Goal: Task Accomplishment & Management: Complete application form

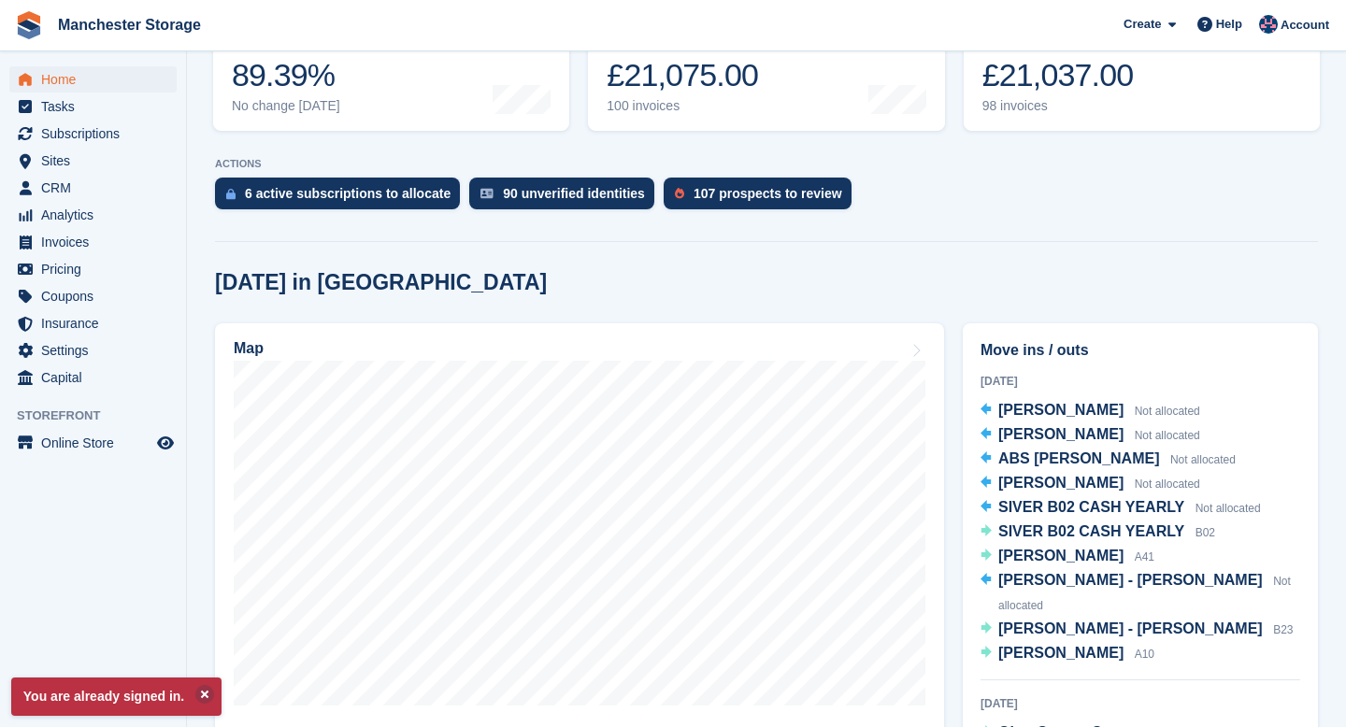
scroll to position [285, 0]
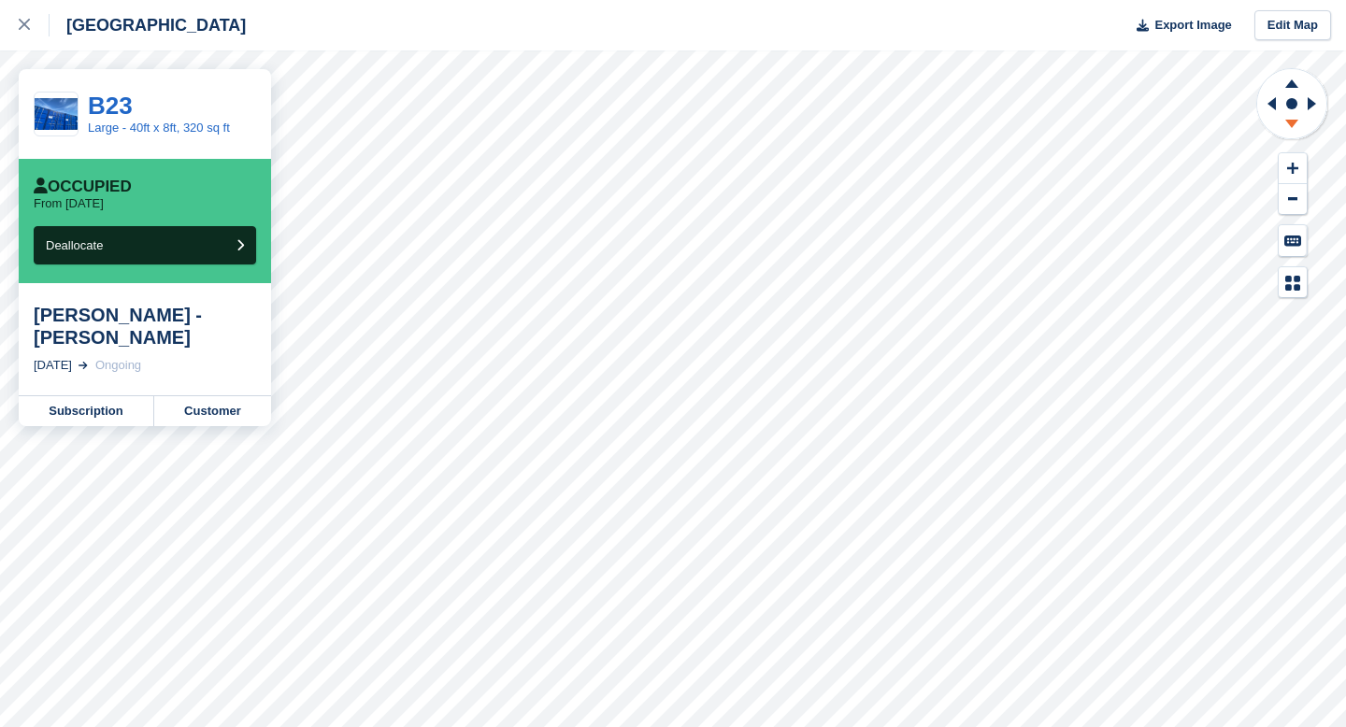
click at [1289, 126] on icon at bounding box center [1291, 126] width 49 height 23
click at [1292, 84] on icon at bounding box center [1291, 83] width 13 height 8
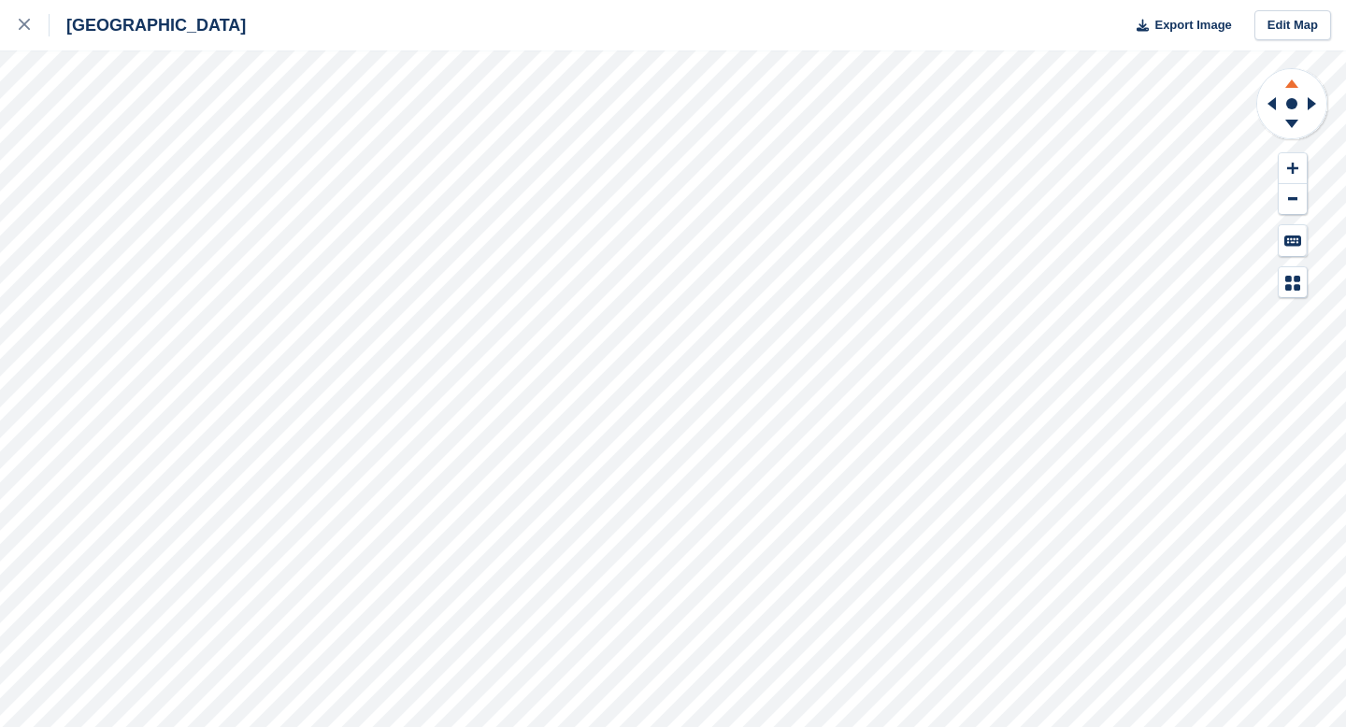
click at [1296, 83] on icon at bounding box center [1291, 80] width 49 height 23
click at [1293, 129] on icon at bounding box center [1291, 126] width 49 height 23
click at [1290, 74] on icon at bounding box center [1291, 80] width 49 height 23
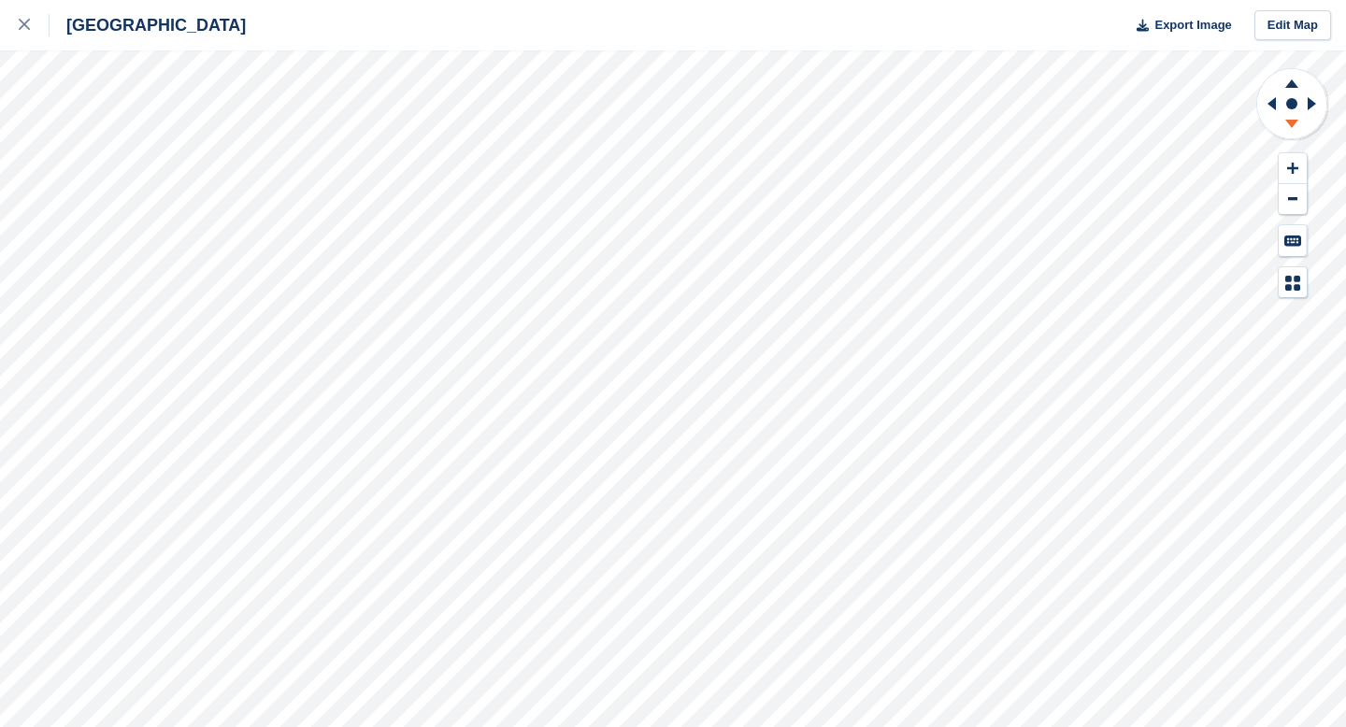
click at [1292, 127] on icon at bounding box center [1291, 126] width 49 height 23
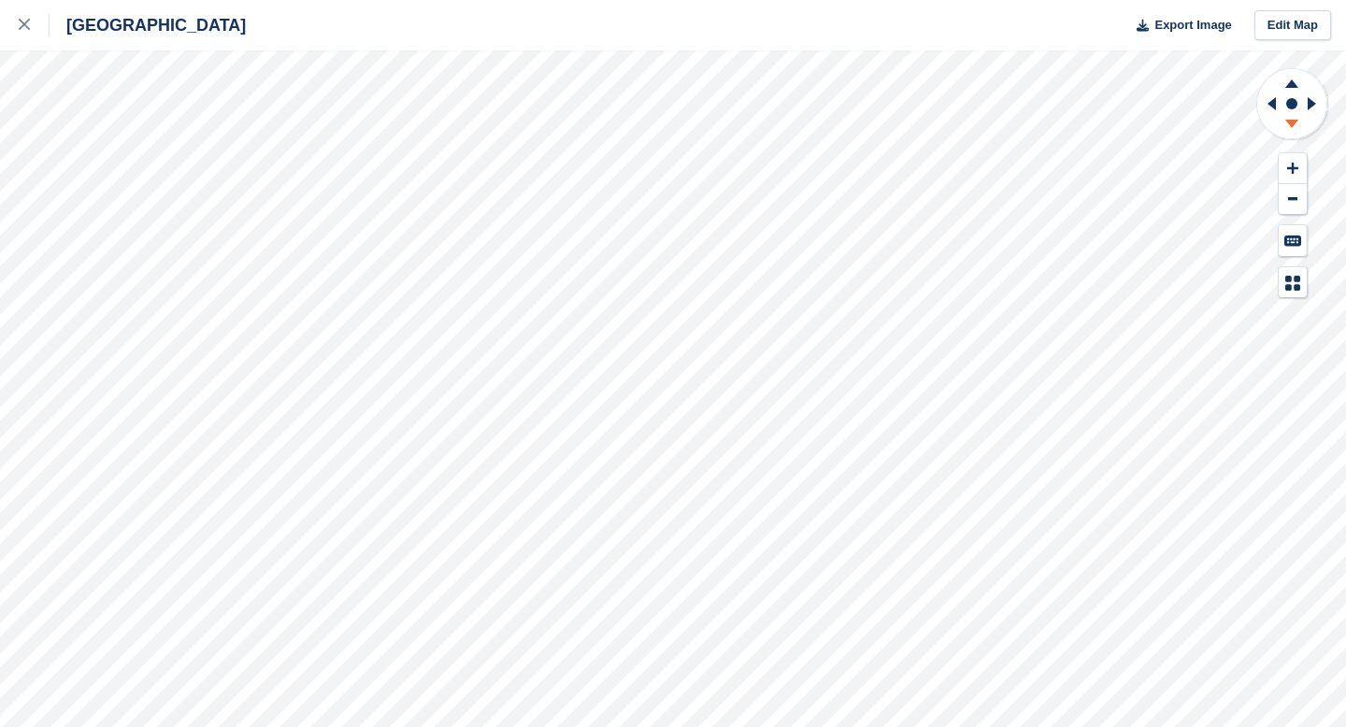
click at [1292, 127] on icon at bounding box center [1291, 126] width 49 height 23
click at [1293, 81] on icon at bounding box center [1291, 80] width 49 height 23
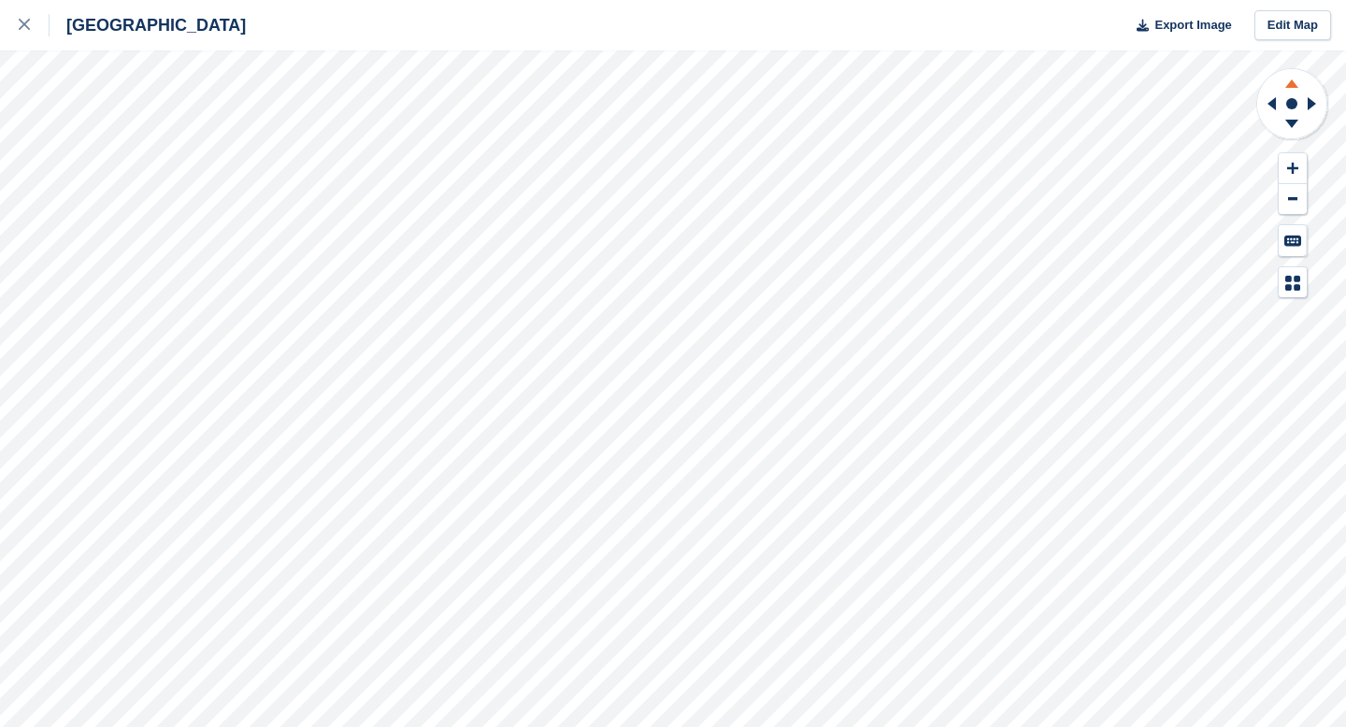
click at [1293, 81] on icon at bounding box center [1291, 80] width 49 height 23
click at [17, 27] on link at bounding box center [25, 25] width 50 height 50
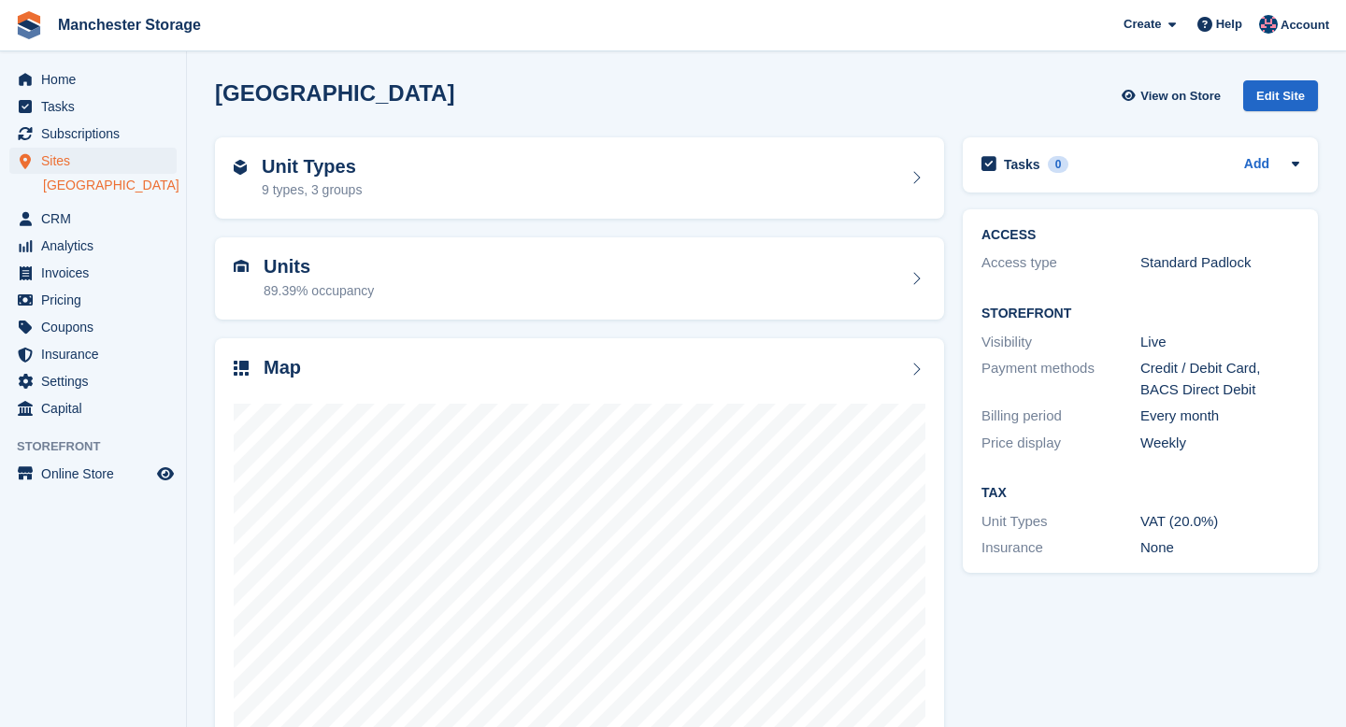
click at [54, 203] on div "Sites Sites Sites Manchester Manchester" at bounding box center [93, 177] width 186 height 58
click at [54, 215] on span "CRM" at bounding box center [97, 219] width 112 height 26
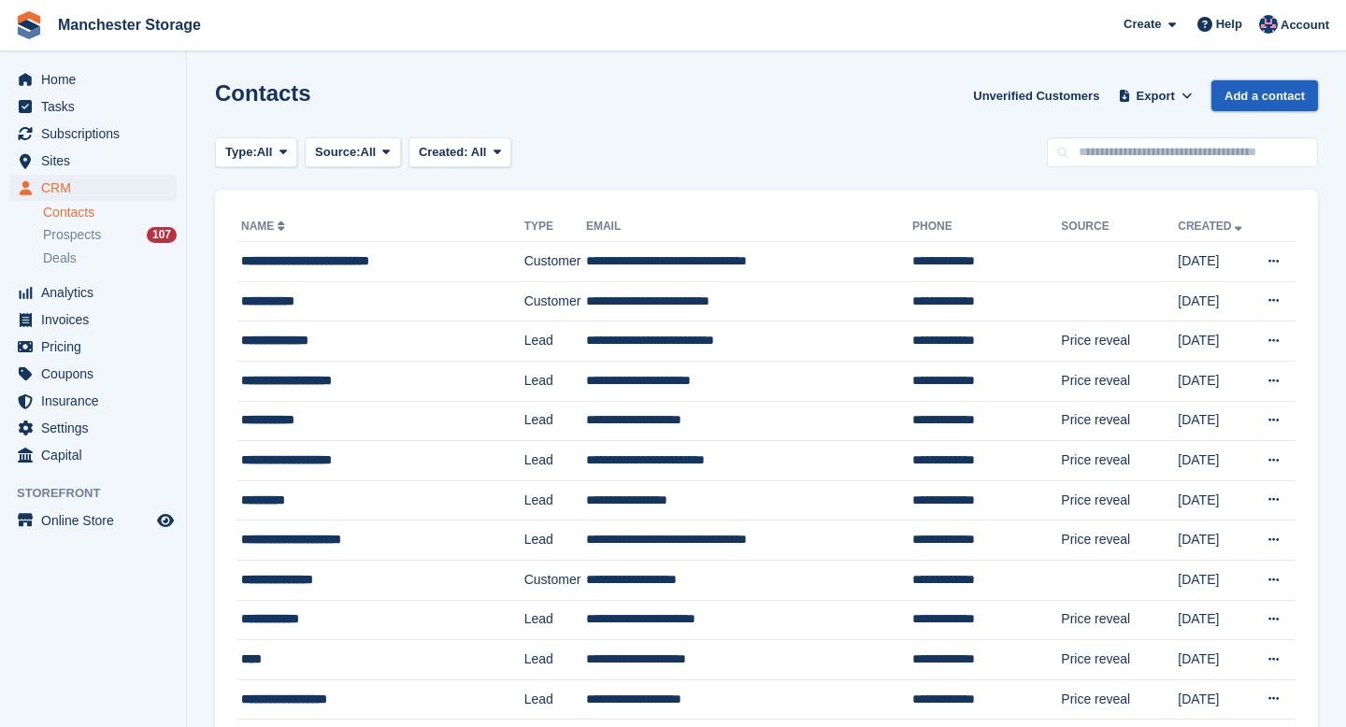
click at [1279, 100] on link "Add a contact" at bounding box center [1264, 95] width 107 height 31
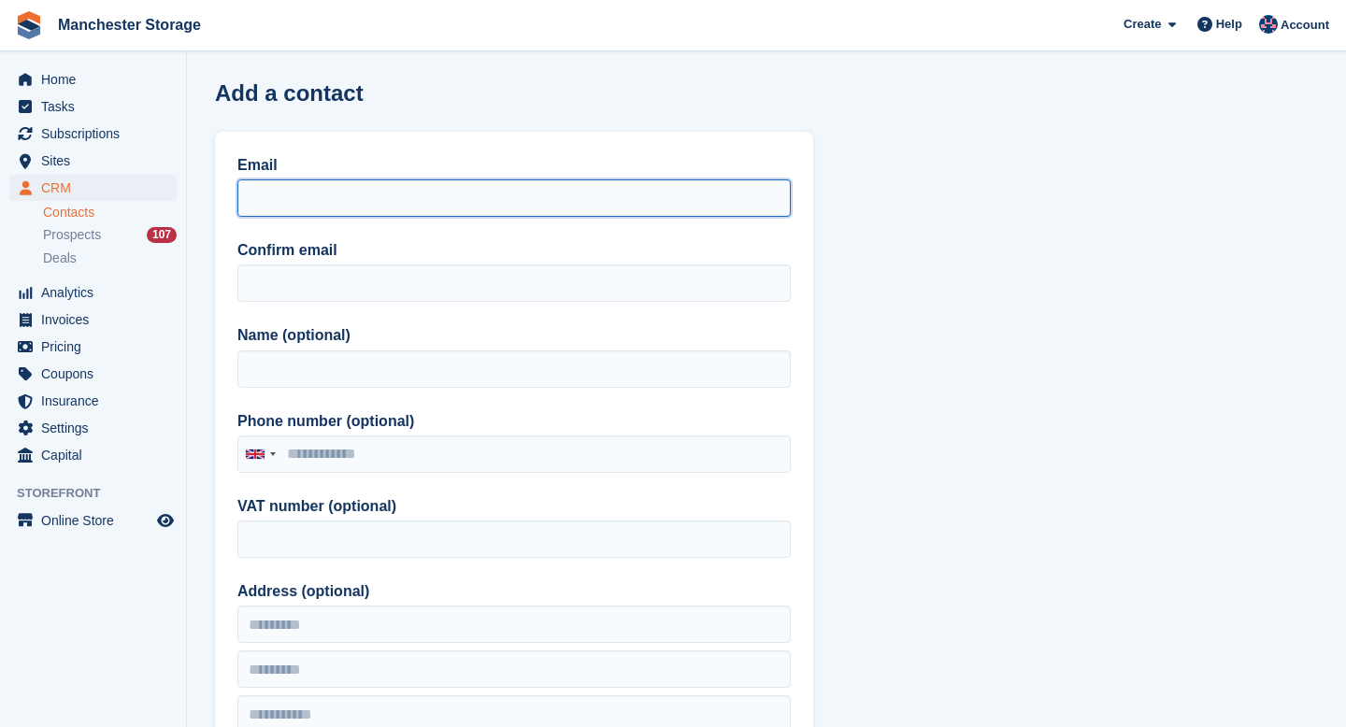
click at [477, 209] on input "Email" at bounding box center [513, 197] width 553 height 37
